Goal: Find contact information: Find contact information

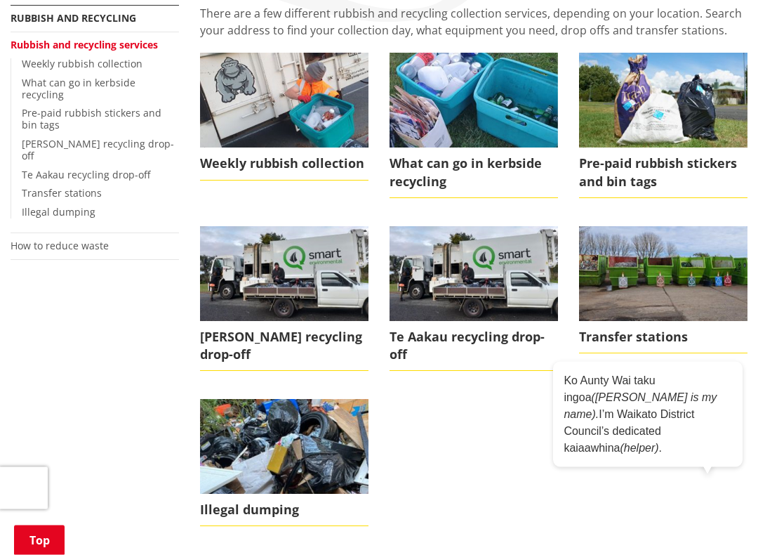
scroll to position [279, 0]
click at [744, 389] on ul "Weekly rubbish collection What can go in kerbside recycling Pre-paid rubbish st…" at bounding box center [474, 303] width 569 height 501
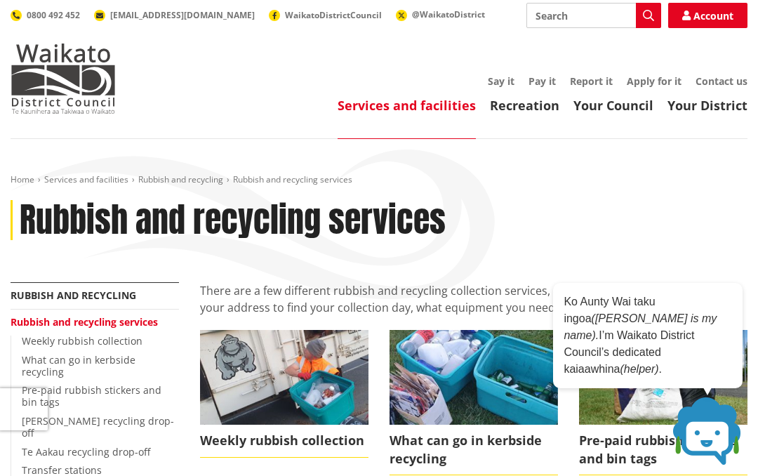
scroll to position [0, 0]
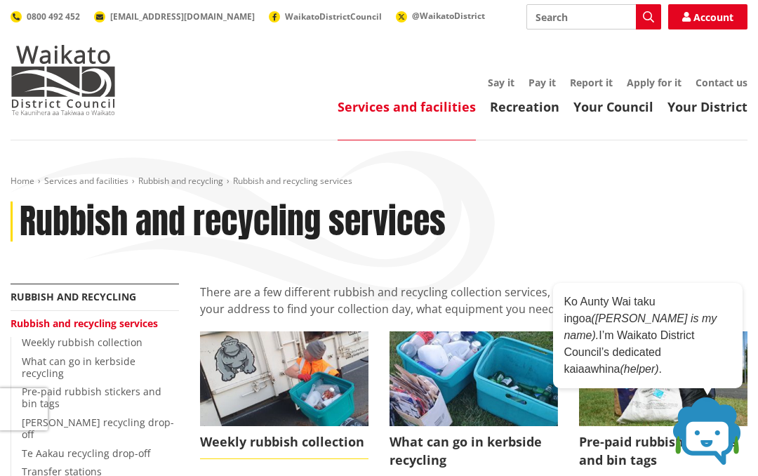
click at [724, 83] on link "Contact us" at bounding box center [722, 82] width 52 height 13
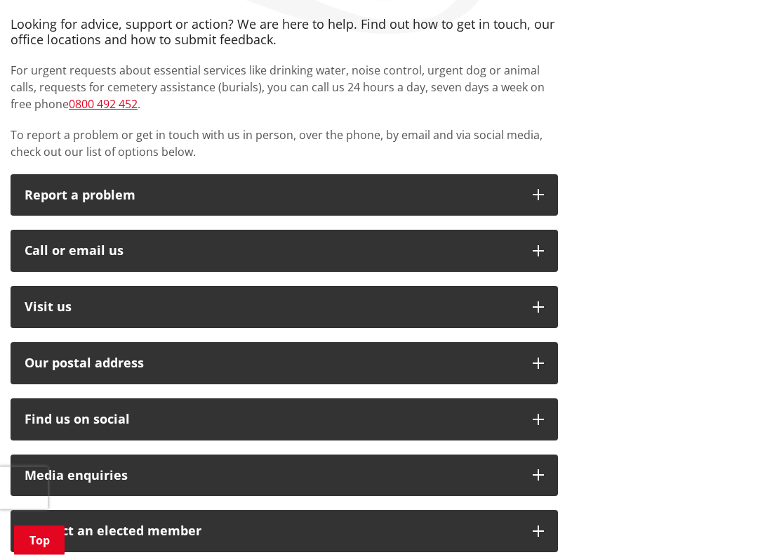
scroll to position [267, 0]
click at [540, 251] on icon "button" at bounding box center [538, 250] width 11 height 11
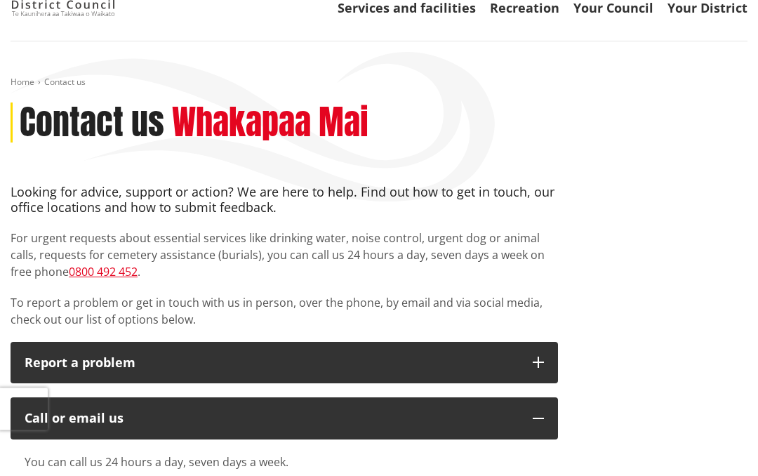
scroll to position [90, 0]
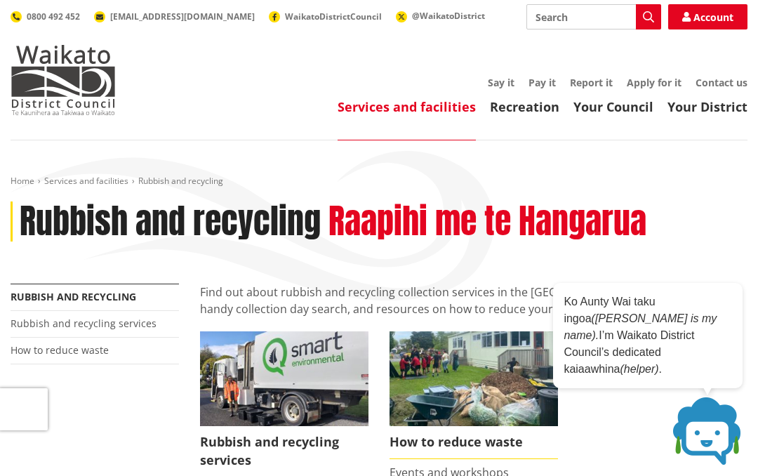
click at [725, 79] on link "Contact us" at bounding box center [722, 82] width 52 height 13
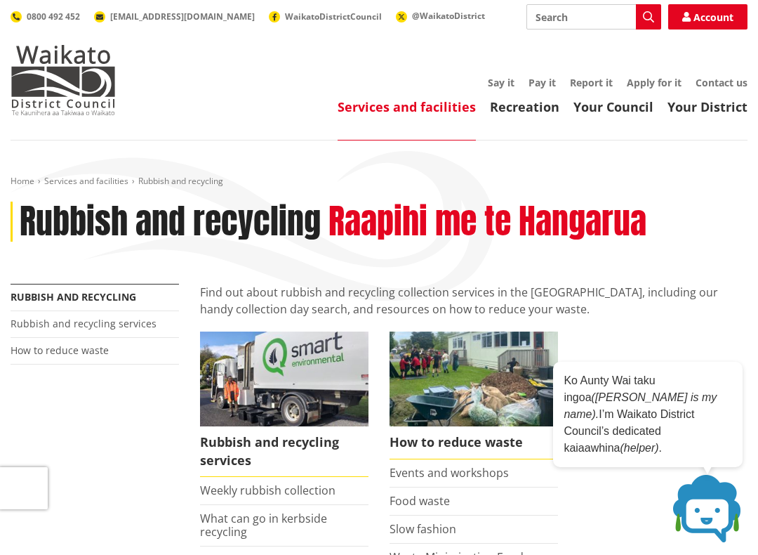
click at [730, 80] on link "Contact us" at bounding box center [722, 82] width 52 height 13
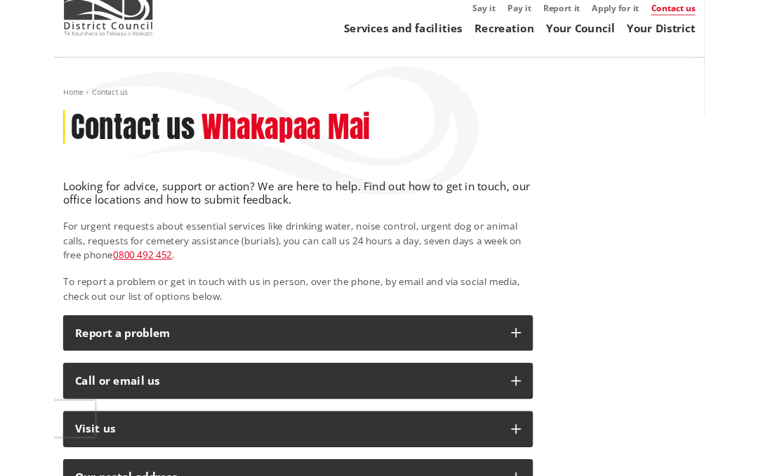
scroll to position [70, 0]
